Goal: Task Accomplishment & Management: Manage account settings

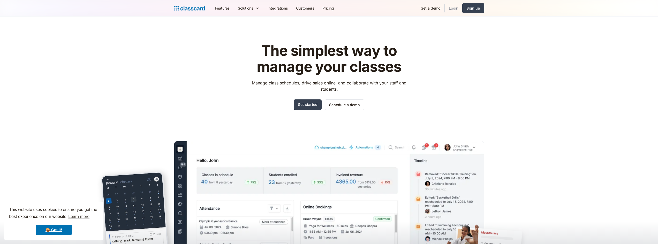
click at [453, 7] on link "Login" at bounding box center [454, 8] width 18 height 12
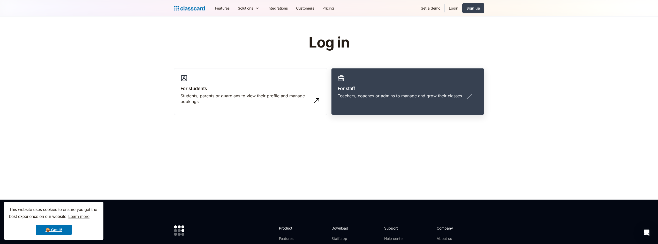
click at [372, 98] on div "Teachers, coaches or admins to manage and grow their classes" at bounding box center [400, 96] width 124 height 6
